Goal: Task Accomplishment & Management: Manage account settings

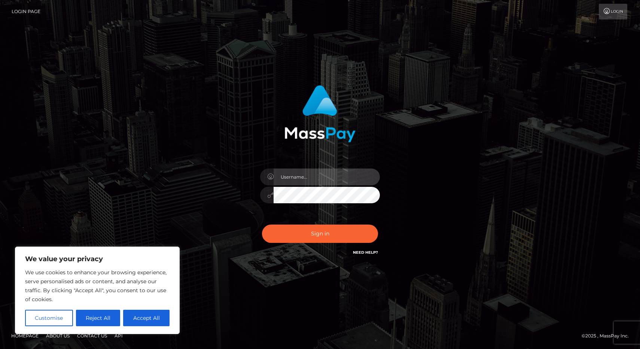
click at [302, 177] on input "text" at bounding box center [326, 177] width 106 height 17
click at [143, 315] on button "Accept All" at bounding box center [146, 318] width 46 height 16
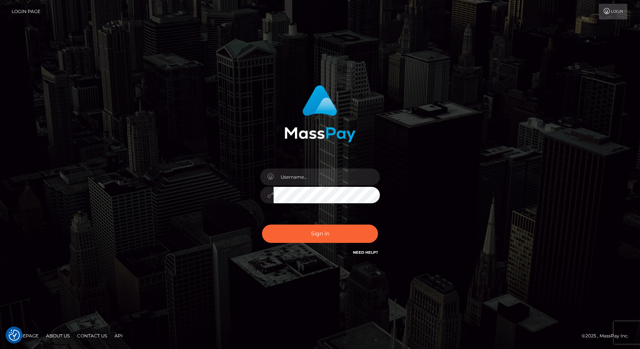
checkbox input "true"
click at [296, 179] on input "text" at bounding box center [326, 177] width 106 height 17
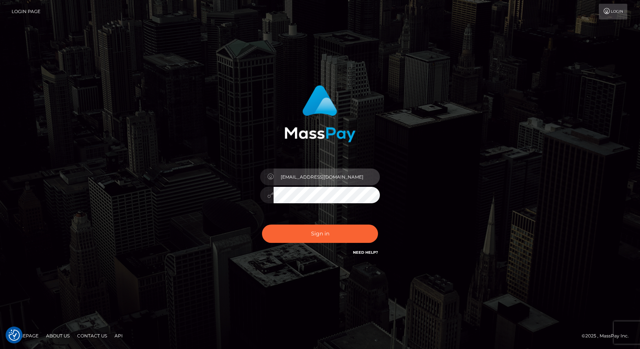
type input "[EMAIL_ADDRESS][DOMAIN_NAME]"
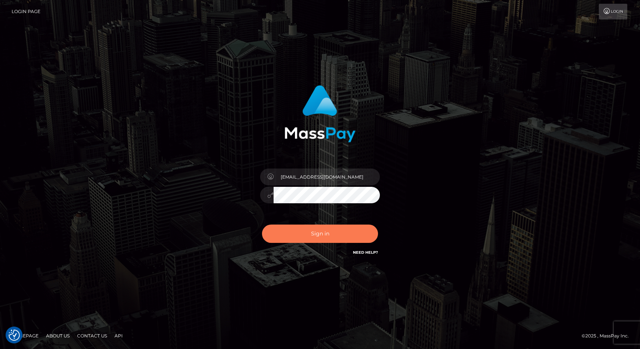
click at [327, 240] on button "Sign in" at bounding box center [320, 234] width 116 height 18
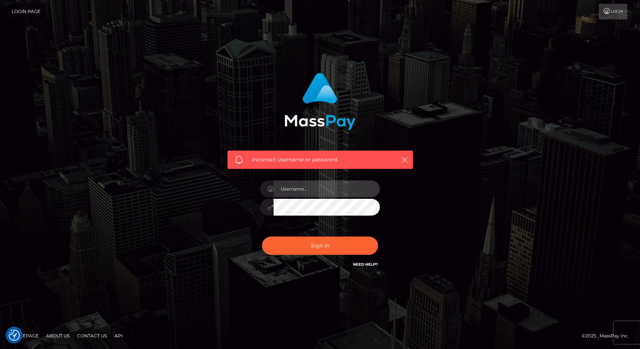
click at [294, 191] on input "text" at bounding box center [326, 189] width 106 height 17
type input "tamir yitshak"
click at [262, 237] on button "Sign in" at bounding box center [320, 246] width 116 height 18
click at [24, 12] on link "Login Page" at bounding box center [26, 12] width 29 height 16
